Goal: Task Accomplishment & Management: Manage account settings

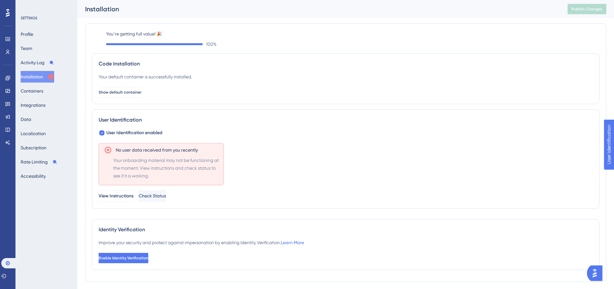
click at [596, 272] on img "Open AI Assistant Launcher" at bounding box center [595, 273] width 12 height 12
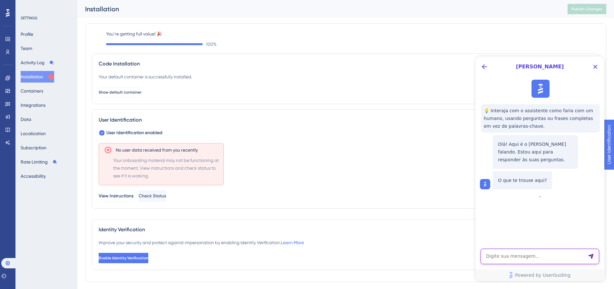
click at [539, 258] on textarea "AI Assistant Text Input" at bounding box center [540, 256] width 119 height 15
click at [482, 61] on div "[PERSON_NAME]" at bounding box center [539, 66] width 129 height 21
click at [483, 64] on icon "Back Button" at bounding box center [485, 67] width 8 height 8
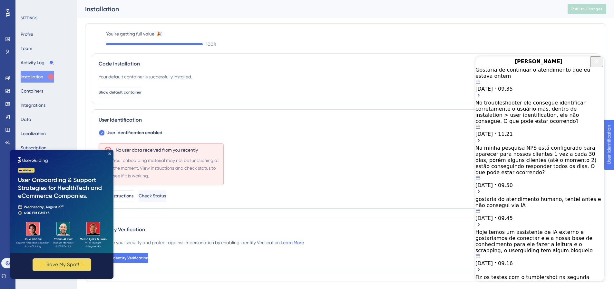
click at [517, 89] on div "Gostaria de continuar o atendimento que eu estava ontem [DATE] 09.35" at bounding box center [539, 79] width 129 height 25
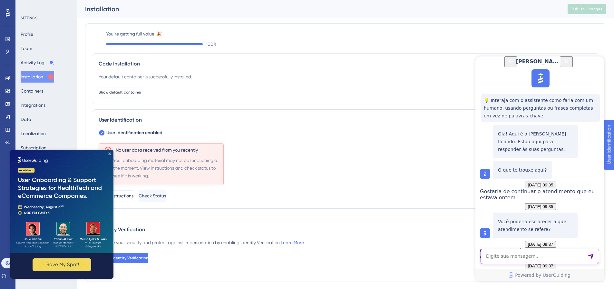
scroll to position [1041, 0]
click at [512, 255] on textarea "AI Assistant Text Input" at bounding box center [540, 256] width 119 height 15
paste textarea "N"
type textarea "Não estou conseguindo colar o print"
paste textarea "AI Assistant Text Input"
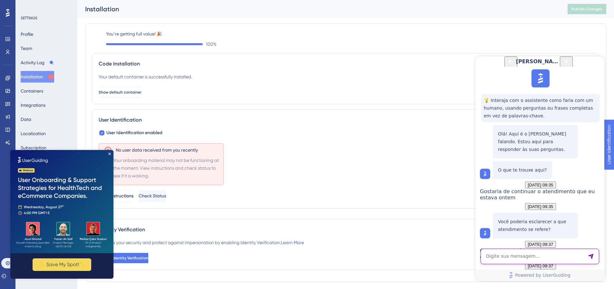
paste textarea "AI Assistant Text Input"
click at [556, 257] on textarea "AI Assistant Text Input" at bounding box center [540, 256] width 119 height 15
paste textarea "User Identification Enabled User Identification Completed User ID 4013"
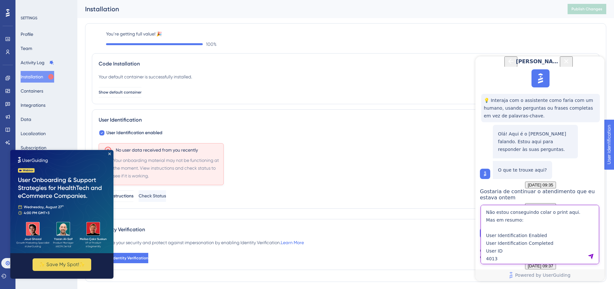
click at [550, 236] on textarea "Não estou conseguindo colar o print aqui. Mas em resumo: User Identification En…" at bounding box center [540, 234] width 119 height 59
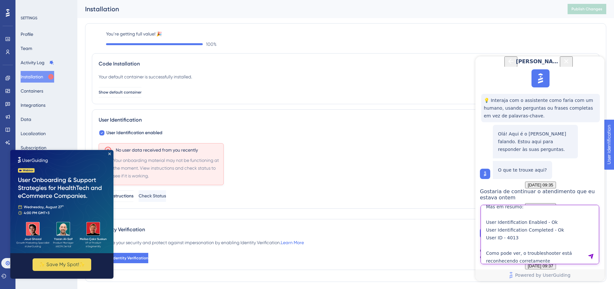
type textarea "Não estou conseguindo colar o print aqui. Mas em resumo: User Identification En…"
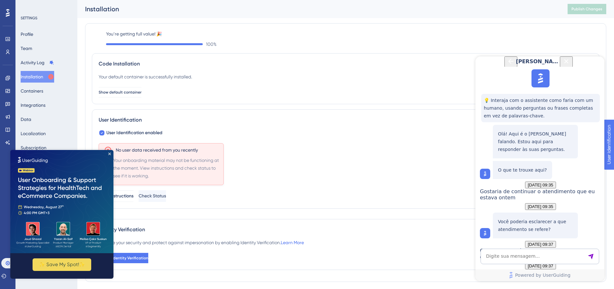
scroll to position [1281, 0]
click at [111, 154] on icon "Close Preview" at bounding box center [109, 153] width 3 height 3
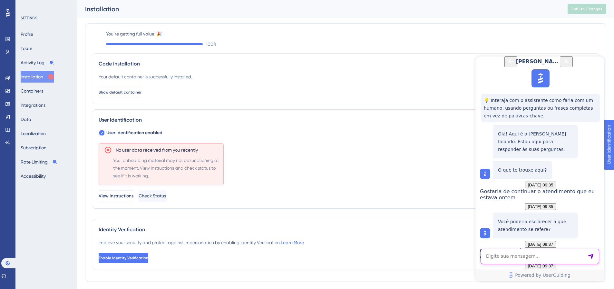
click at [498, 261] on textarea "AI Assistant Text Input" at bounding box center [540, 256] width 119 height 15
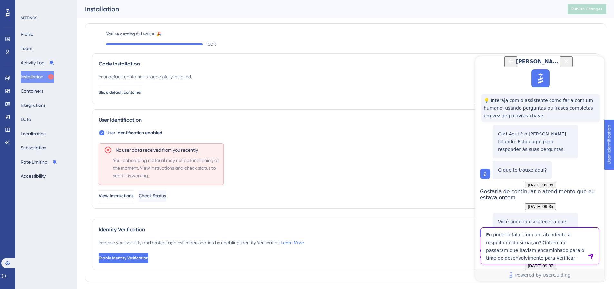
type textarea "Eu poderia falar com um atendente a respeito desta situação? Ontem me passaram …"
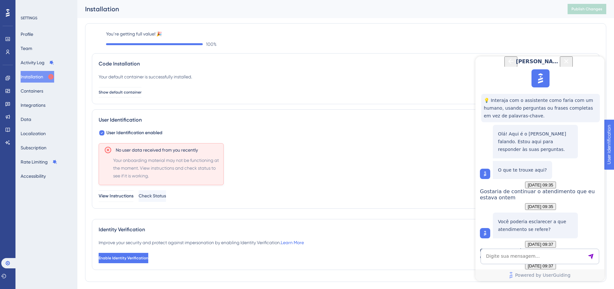
scroll to position [1415, 0]
click at [512, 253] on textarea "AI Assistant Text Input" at bounding box center [540, 256] width 119 height 15
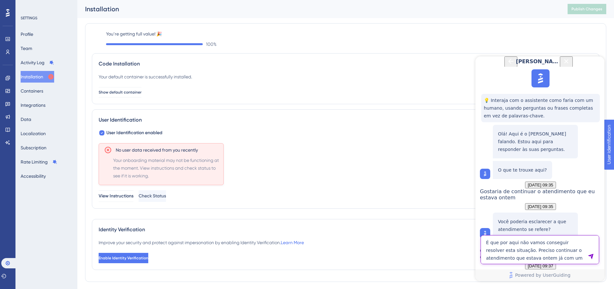
type textarea "É que por aqui não vamos conseguir resolver esta situação. Preciso continuar o …"
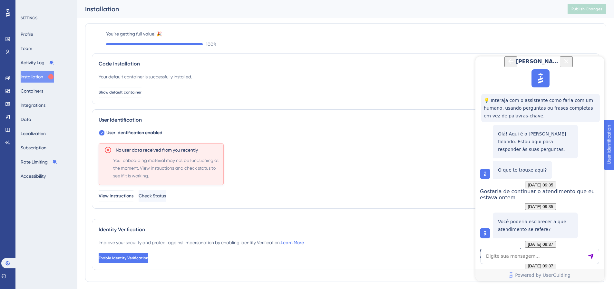
scroll to position [406, 0]
drag, startPoint x: 537, startPoint y: 176, endPoint x: 530, endPoint y: 146, distance: 30.9
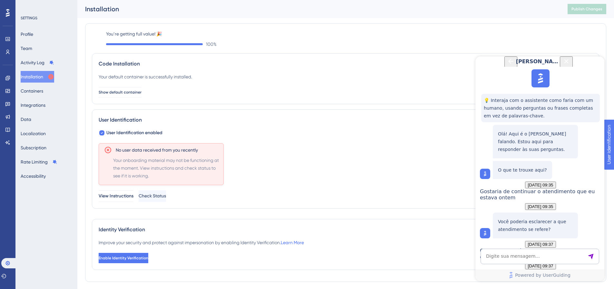
drag, startPoint x: 506, startPoint y: 127, endPoint x: 540, endPoint y: 110, distance: 37.9
copy span "Loremip dol sit ametcons ad elitsedd eiusmod “TEM i3” ut laboreetd. Magnaaliqua…"
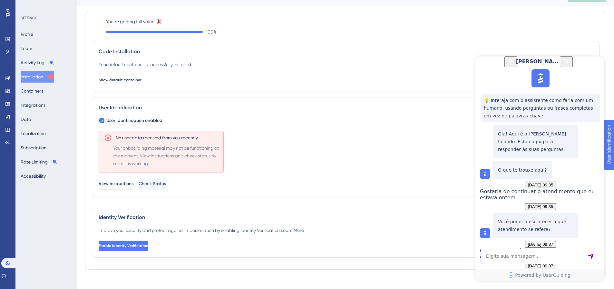
scroll to position [19, 0]
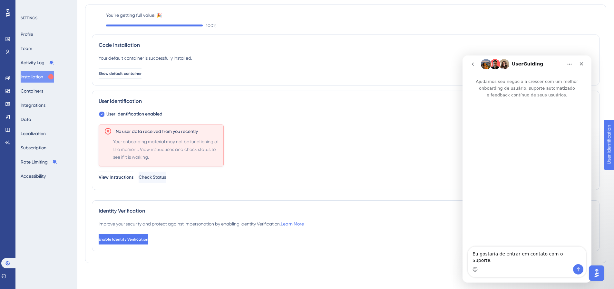
scroll to position [0, 0]
click at [500, 263] on textarea "Eu gostaria de entrar em contato com o Suporte." at bounding box center [527, 255] width 118 height 17
click at [574, 260] on textarea "Eu gostaria de entrar em contato com o Suporte." at bounding box center [527, 255] width 118 height 17
drag, startPoint x: 574, startPoint y: 260, endPoint x: 500, endPoint y: 258, distance: 74.5
click at [500, 258] on textarea "Eu gostaria de entrar em contato com o Suporte." at bounding box center [527, 255] width 118 height 17
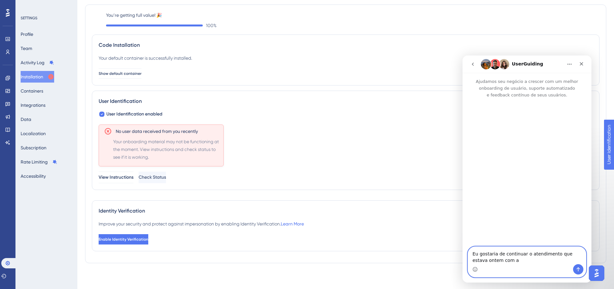
paste textarea "Diênifer"
type textarea "Eu gostaria de continuar o atendimento que estava ontem com a Diênifer, por fav…"
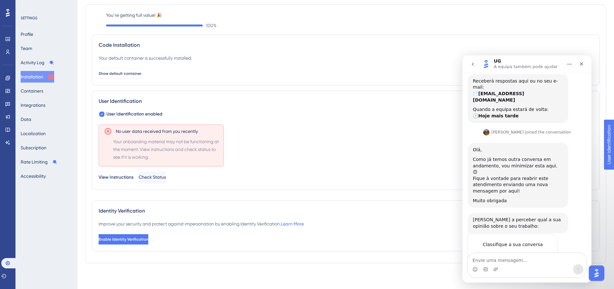
scroll to position [64, 0]
click at [520, 260] on textarea "Envie uma mensagem..." at bounding box center [527, 258] width 118 height 11
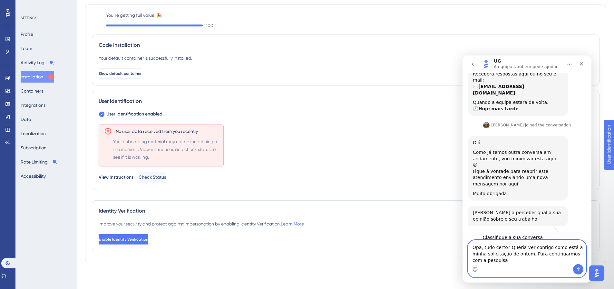
scroll to position [77, 0]
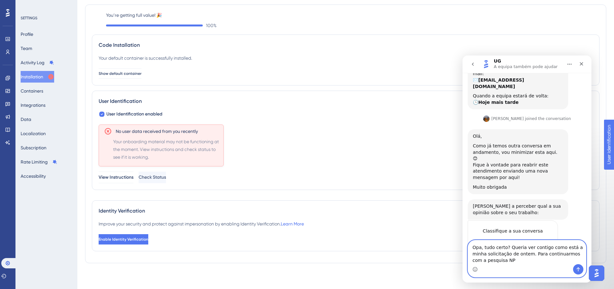
type textarea "Opa, tudo certo? Queria ver contigo como está a minha solicitação de ontem. Par…"
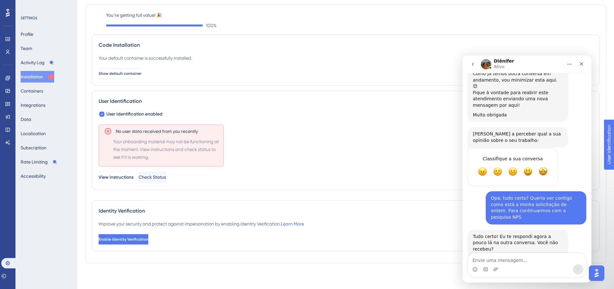
scroll to position [149, 0]
click at [499, 261] on textarea "Envie uma mensagem..." at bounding box center [527, 258] width 118 height 11
click at [523, 265] on div "Messenger da Intercom" at bounding box center [527, 269] width 118 height 10
click at [525, 261] on textarea "Envie uma mensagem..." at bounding box center [527, 258] width 118 height 11
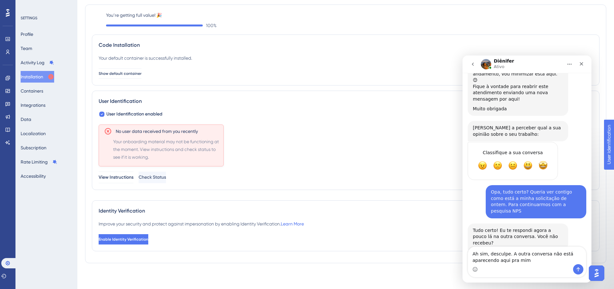
click at [478, 269] on div "Messenger da Intercom" at bounding box center [527, 269] width 118 height 10
drag, startPoint x: 477, startPoint y: 269, endPoint x: 919, endPoint y: 222, distance: 444.1
click at [477, 269] on circle "Seletor de emoji" at bounding box center [475, 269] width 4 height 4
drag, startPoint x: 548, startPoint y: 257, endPoint x: 549, endPoint y: 260, distance: 3.4
click at [548, 258] on textarea "Ah sim, desculpe. A outra conversa não está aparecendo aqui pra mim 😅" at bounding box center [527, 255] width 118 height 17
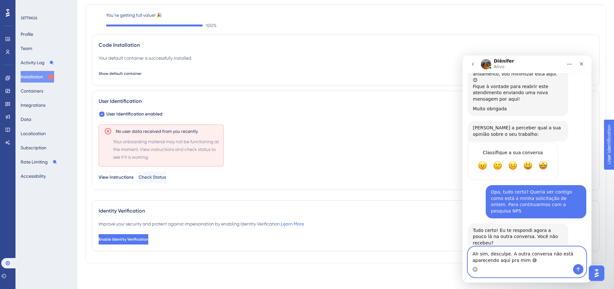
click at [549, 260] on textarea "Ah sim, desculpe. A outra conversa não está aparecendo aqui pra mim 😅" at bounding box center [527, 255] width 118 height 17
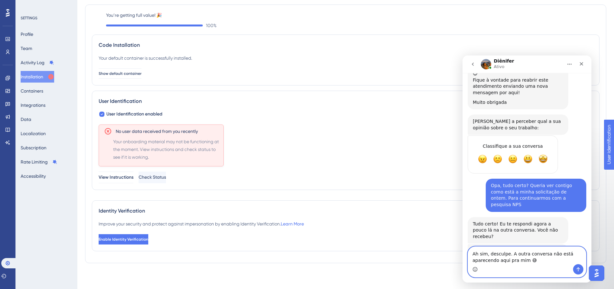
scroll to position [169, 0]
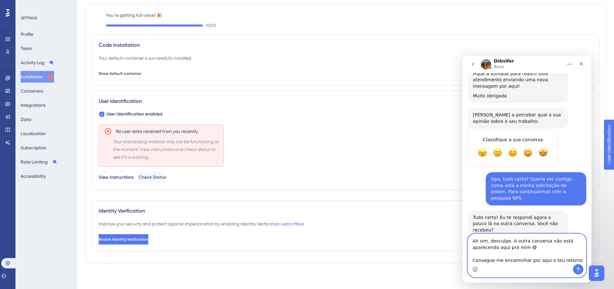
type textarea "Ah sim, desculpe. A outra conversa não está aparecendo aqui pra mim 😅 Consegue …"
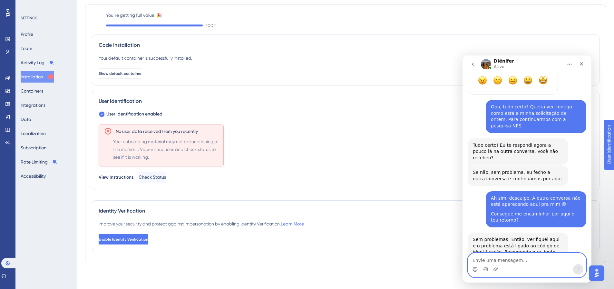
scroll to position [241, 0]
click at [500, 259] on textarea "Envie uma mensagem..." at bounding box center [527, 258] width 118 height 11
click at [535, 262] on textarea "Envie uma mensagem..." at bounding box center [527, 258] width 118 height 11
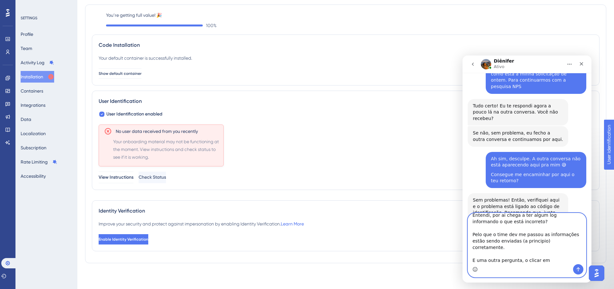
scroll to position [281, 0]
type textarea "Entendi, por ai chega a ter algum log informando o que está incorreto? Pelo que…"
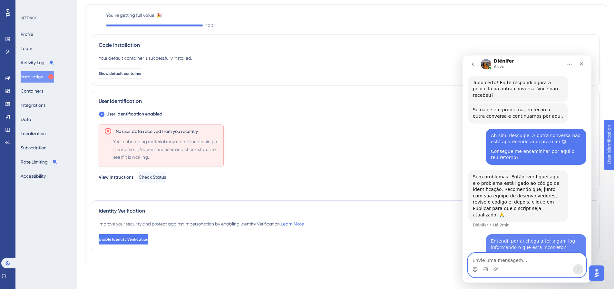
scroll to position [305, 0]
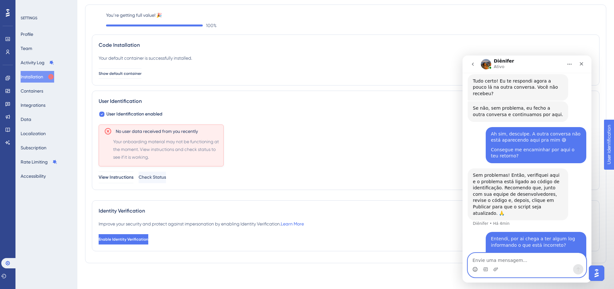
click at [526, 262] on textarea "Envie uma mensagem..." at bounding box center [527, 258] width 118 height 11
click at [485, 65] on img "Messenger da Intercom" at bounding box center [486, 64] width 10 height 10
click at [524, 260] on textarea "Envie uma mensagem..." at bounding box center [527, 258] width 118 height 11
click at [539, 256] on textarea "Envie uma mensagem..." at bounding box center [527, 258] width 118 height 11
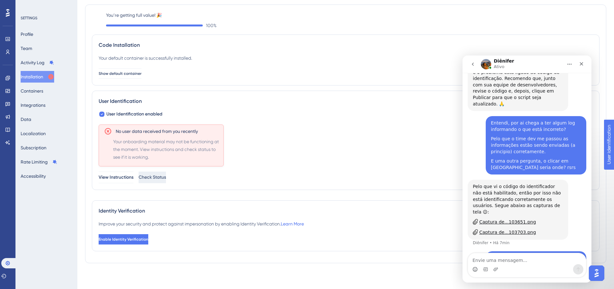
click at [166, 179] on span "Check Status" at bounding box center [152, 177] width 27 height 8
click at [167, 179] on span "Check Status" at bounding box center [152, 177] width 27 height 8
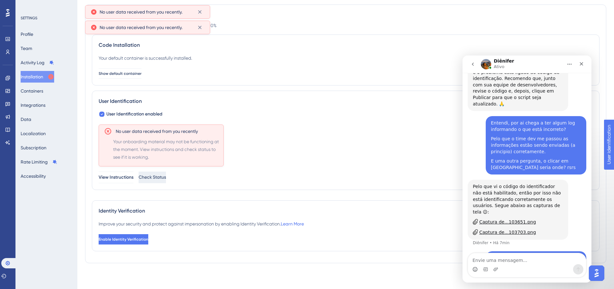
scroll to position [0, 0]
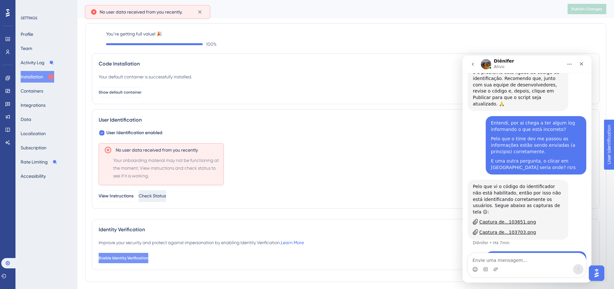
click at [143, 256] on span "Enable Identity Verification" at bounding box center [124, 257] width 50 height 5
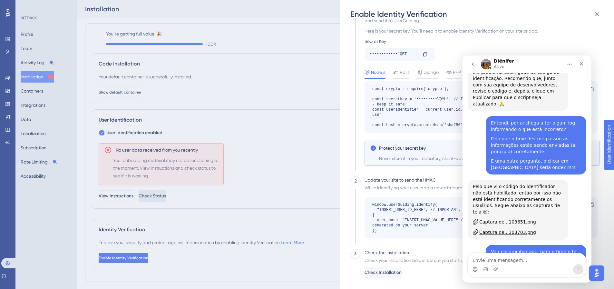
scroll to position [418, 0]
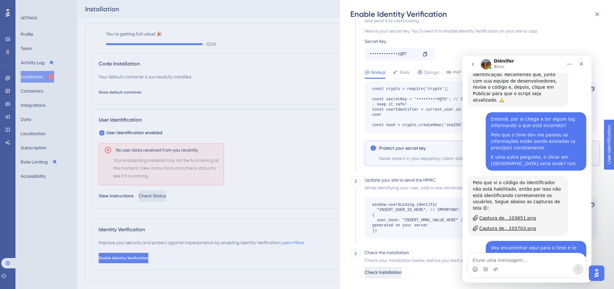
click at [397, 275] on span "Check Installation" at bounding box center [383, 273] width 37 height 8
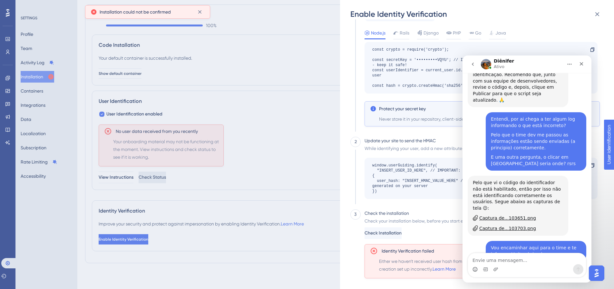
scroll to position [0, 0]
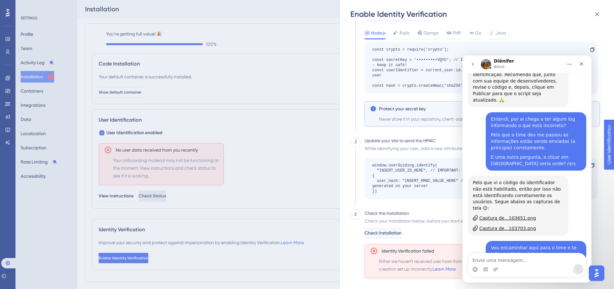
click at [500, 50] on div "const crypto = require('crypto'); const secretKey = '•••••••••VQYU'; // IMPORTA…" at bounding box center [477, 67] width 211 height 41
click at [581, 64] on icon "Fechar" at bounding box center [581, 63] width 5 height 5
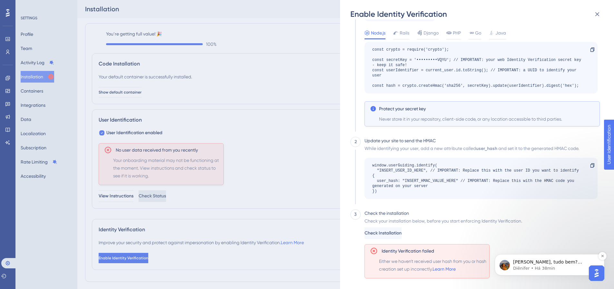
click at [528, 258] on div "[PERSON_NAME], tudo bem? Verifiquei aqui e esse problema está relacionado com o…" at bounding box center [550, 264] width 100 height 13
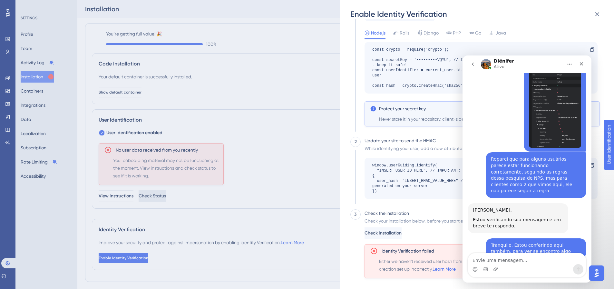
scroll to position [1742, 0]
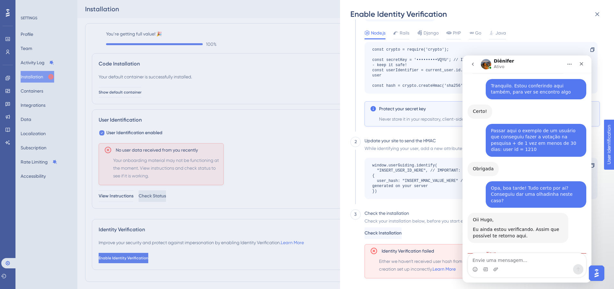
click at [544, 10] on div "Enable Identity Verification" at bounding box center [477, 14] width 255 height 10
click at [470, 66] on icon "go back" at bounding box center [472, 64] width 5 height 5
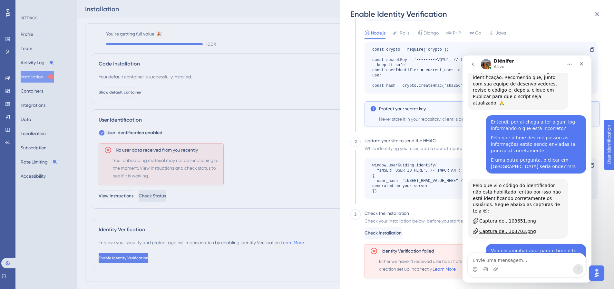
scroll to position [418, 0]
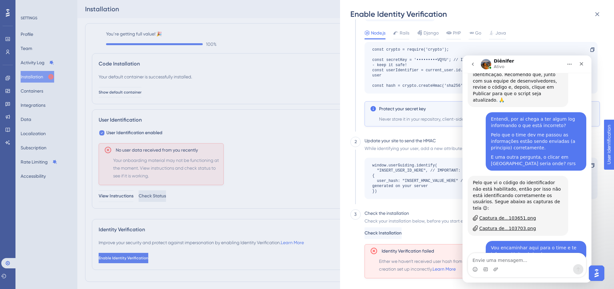
click at [560, 34] on div "Node.js Rails Django PHP Go Java" at bounding box center [482, 34] width 235 height 10
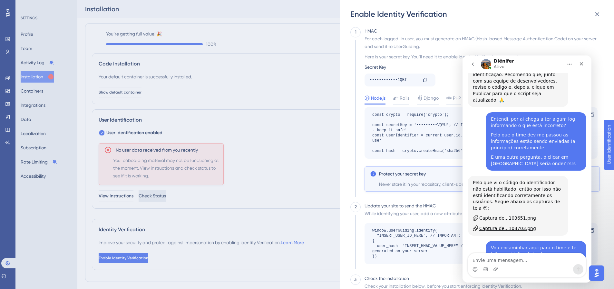
click at [122, 196] on div "Enable Identity Verification 1 HMAC For each logged-in user, you must generate …" at bounding box center [307, 144] width 614 height 289
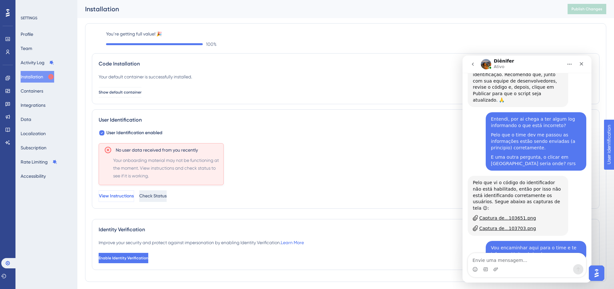
click at [122, 196] on span "View Instructions" at bounding box center [116, 196] width 35 height 8
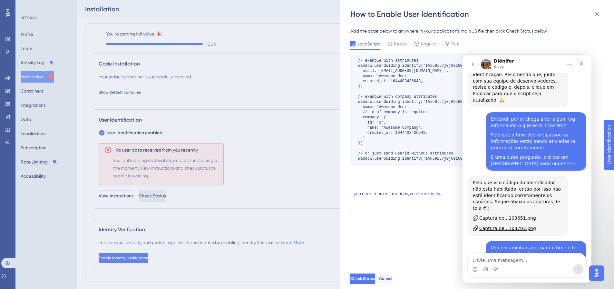
click at [377, 210] on div "Add the code below to anywhere in your application’s main JS file, then click C…" at bounding box center [480, 143] width 260 height 249
click at [376, 281] on span "Check Status" at bounding box center [363, 278] width 25 height 5
drag, startPoint x: 388, startPoint y: 81, endPoint x: 421, endPoint y: 74, distance: 33.9
click at [421, 74] on div "// example with attributes window.userGuiding.identify('1Ax69i57j0j69i60l4', { …" at bounding box center [417, 109] width 118 height 103
copy div "created_at:"
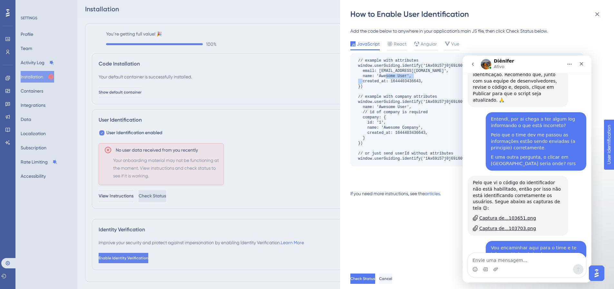
click at [421, 74] on div "// example with attributes window.userGuiding.identify('1Ax69i57j0j69i60l4', { …" at bounding box center [417, 109] width 118 height 103
click at [409, 80] on div "// example with attributes window.userGuiding.identify('1Ax69i57j0j69i60l4', { …" at bounding box center [417, 109] width 118 height 103
copy div "1644403436643"
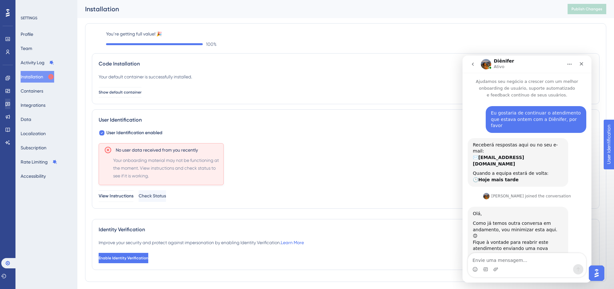
scroll to position [302, 0]
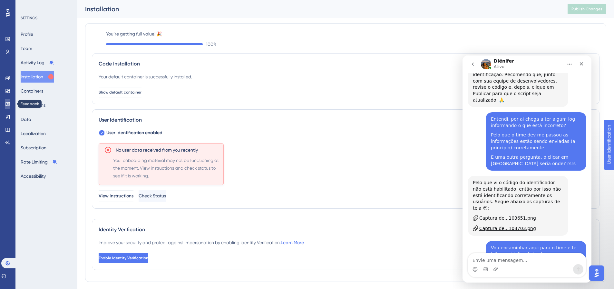
click at [5, 100] on link at bounding box center [7, 104] width 5 height 10
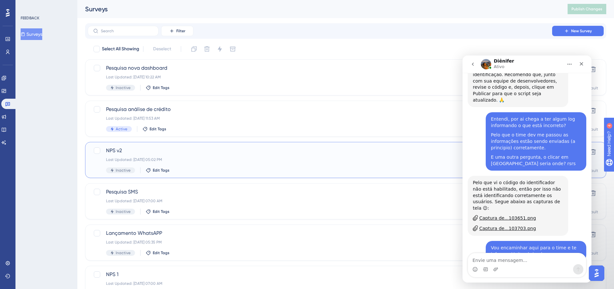
click at [157, 155] on div "NPS v2 Last Updated: 14 de ago. de 2025 05:02 PM Inactive Edit Tags" at bounding box center [320, 160] width 428 height 26
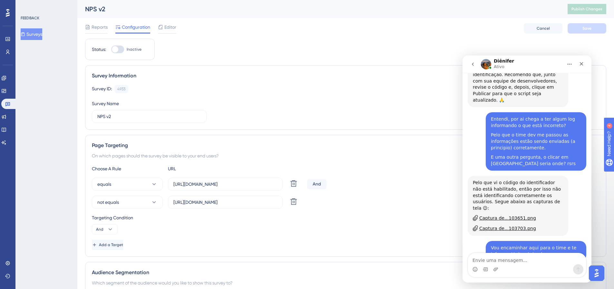
click at [36, 75] on div "FEEDBACK Surveys" at bounding box center [46, 144] width 62 height 289
click at [10, 53] on link at bounding box center [7, 52] width 5 height 10
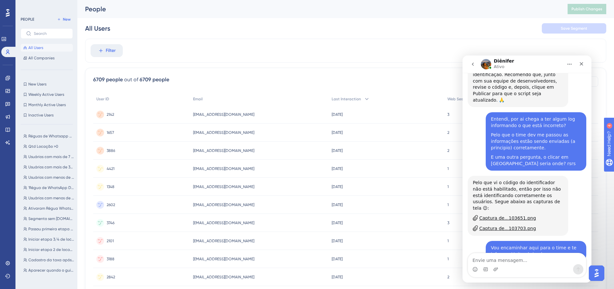
click at [118, 168] on div "4421 4421" at bounding box center [141, 169] width 97 height 18
click at [203, 66] on div "Filter 6709 people out of 6709 people Export CSV Available Attributes (17) User…" at bounding box center [345, 267] width 521 height 456
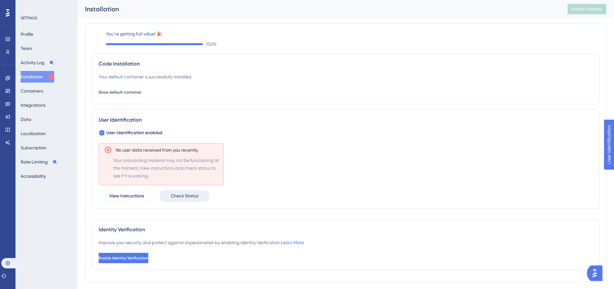
click at [195, 194] on span "Check Status" at bounding box center [184, 196] width 27 height 8
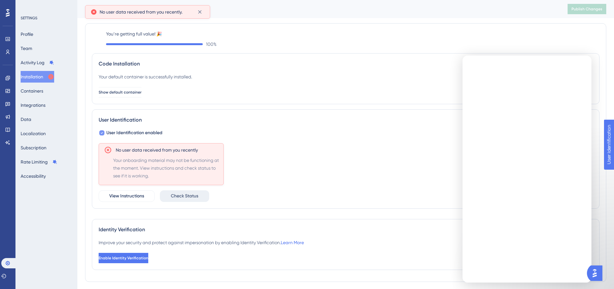
click at [115, 133] on span "User Identification enabled" at bounding box center [134, 133] width 56 height 8
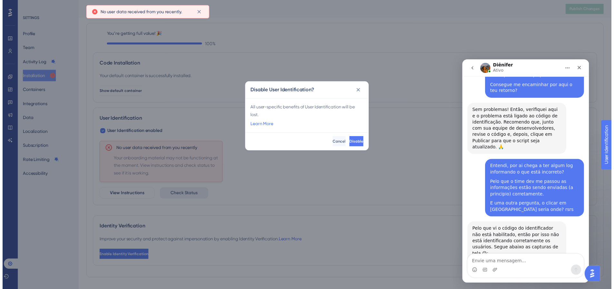
scroll to position [418, 0]
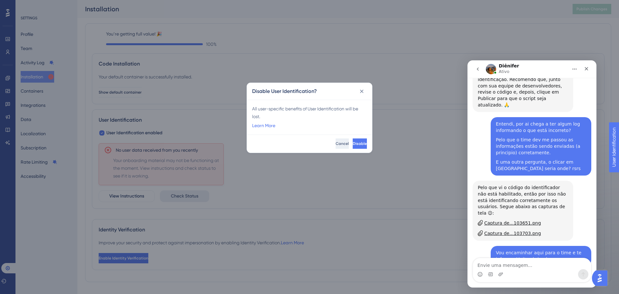
click at [336, 142] on span "Cancel" at bounding box center [342, 143] width 13 height 5
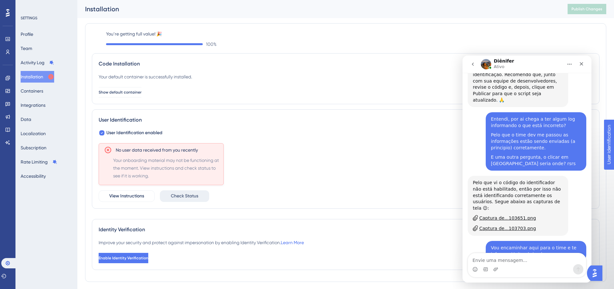
click at [283, 153] on div "No user data received from you recently Your onboarding material may not be fun…" at bounding box center [346, 172] width 494 height 59
click at [137, 193] on span "View Instructions" at bounding box center [126, 196] width 35 height 8
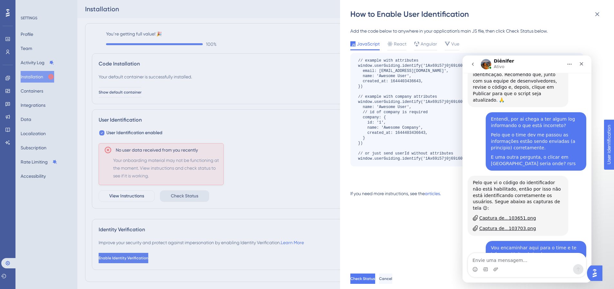
click at [548, 45] on div "JavaScript React Angular Vue" at bounding box center [466, 45] width 233 height 10
click at [367, 157] on div "// example with attributes window.userGuiding.identify('1Ax69i57j0j69i60l4', { …" at bounding box center [417, 109] width 118 height 103
drag, startPoint x: 367, startPoint y: 157, endPoint x: 415, endPoint y: 157, distance: 48.0
click at [415, 157] on div "// example with attributes window.userGuiding.identify('1Ax69i57j0j69i60l4', { …" at bounding box center [417, 109] width 118 height 103
copy div "window.userGuiding.identify"
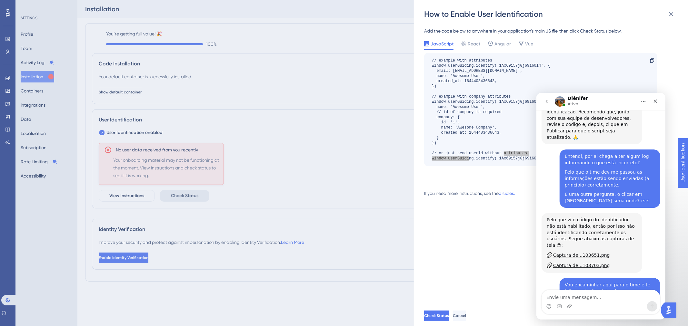
scroll to position [418, 0]
click at [474, 209] on div "Add the code below to anywhere in your application’s main JS file, then click C…" at bounding box center [554, 162] width 260 height 286
click at [480, 212] on div "Add the code below to anywhere in your application’s main JS file, then click C…" at bounding box center [554, 162] width 260 height 286
click at [509, 192] on link "articles." at bounding box center [506, 196] width 16 height 13
click at [168, 256] on div "How to Enable User Identification Add the code below to anywhere in your applic…" at bounding box center [344, 163] width 688 height 326
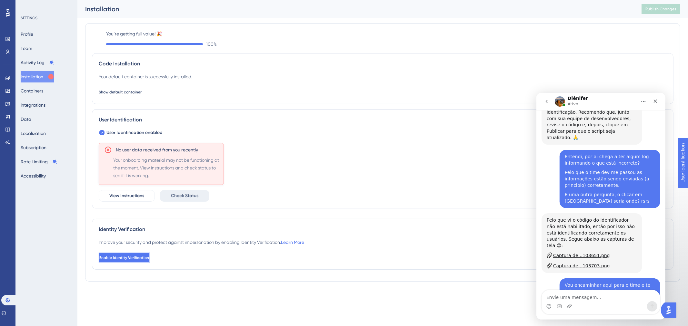
click at [149, 257] on span "Enable Identity Verification" at bounding box center [124, 257] width 50 height 5
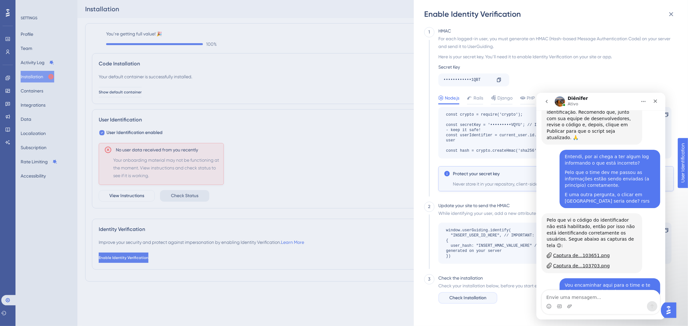
click at [469, 289] on span "Check Installation" at bounding box center [467, 298] width 37 height 8
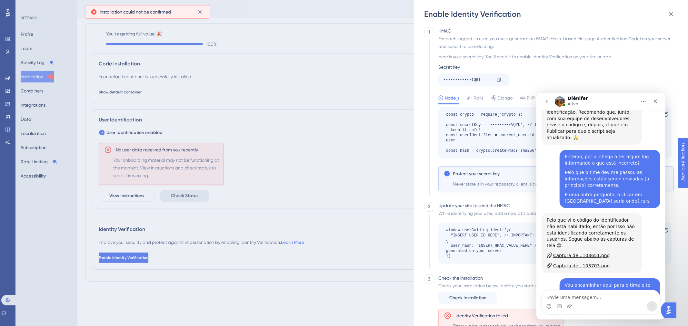
scroll to position [32, 0]
